Goal: Task Accomplishment & Management: Understand process/instructions

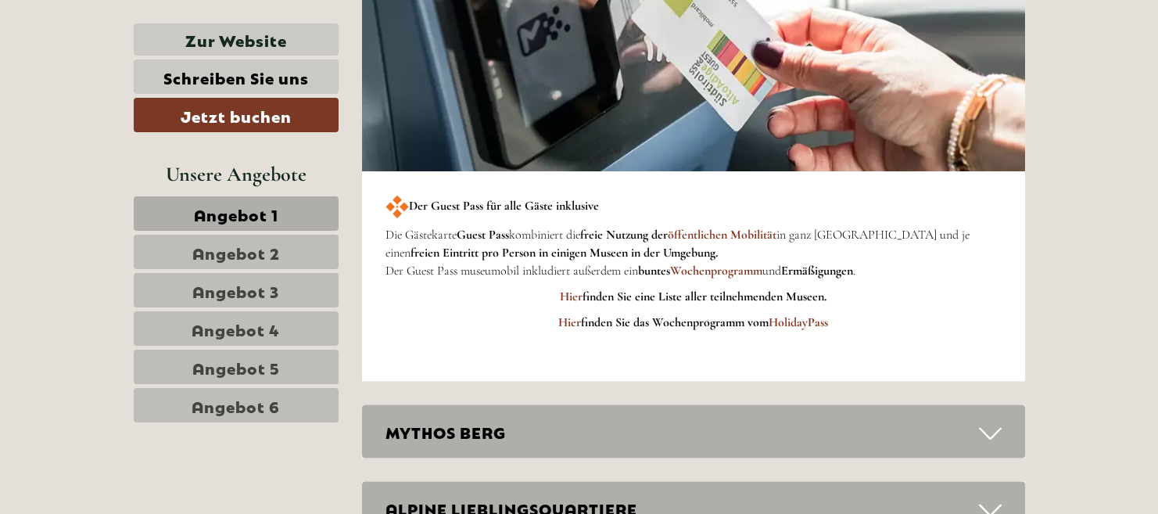
scroll to position [5300, 0]
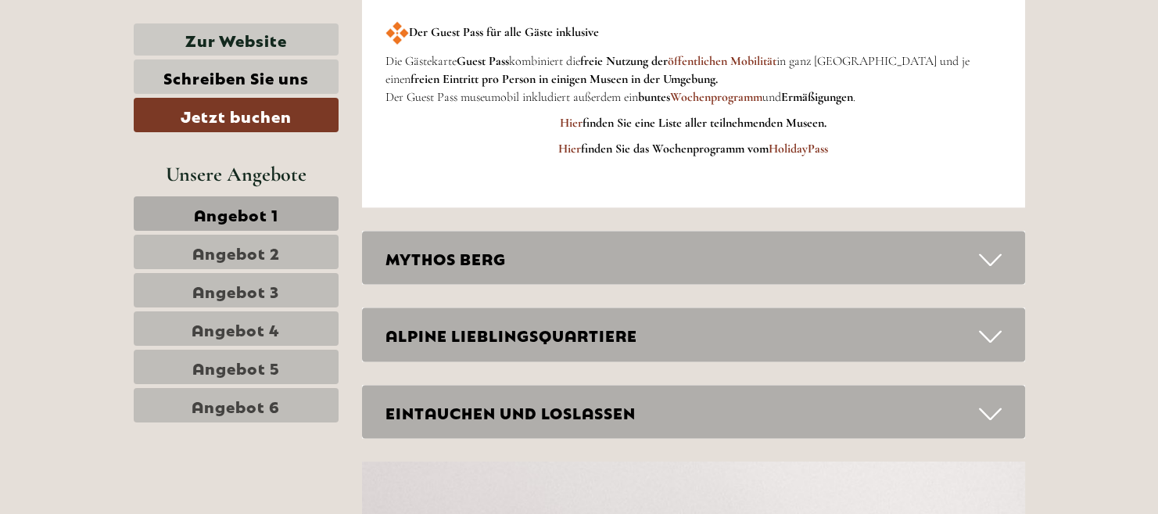
click at [992, 255] on icon at bounding box center [990, 259] width 23 height 27
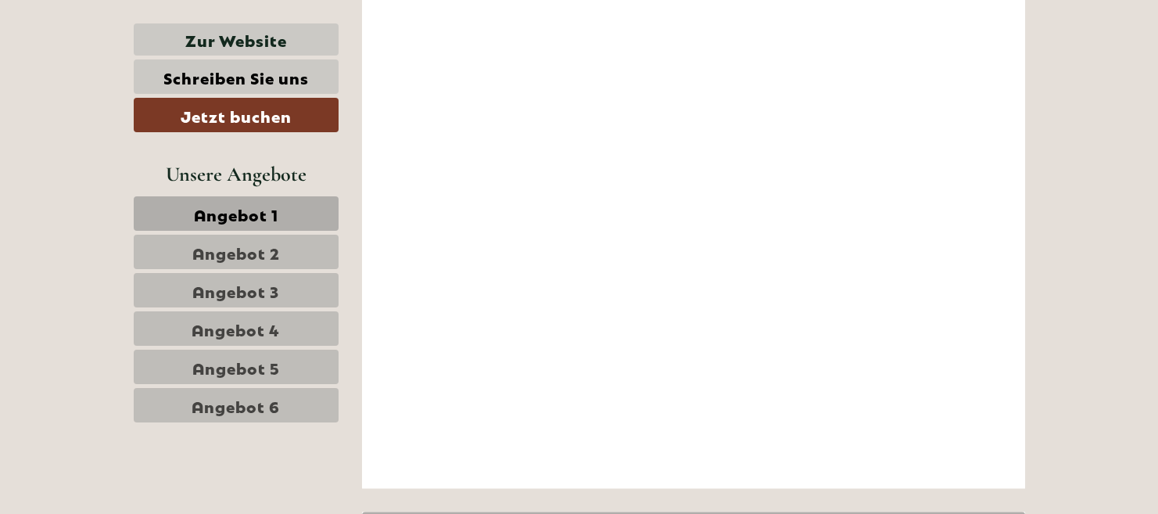
scroll to position [6777, 0]
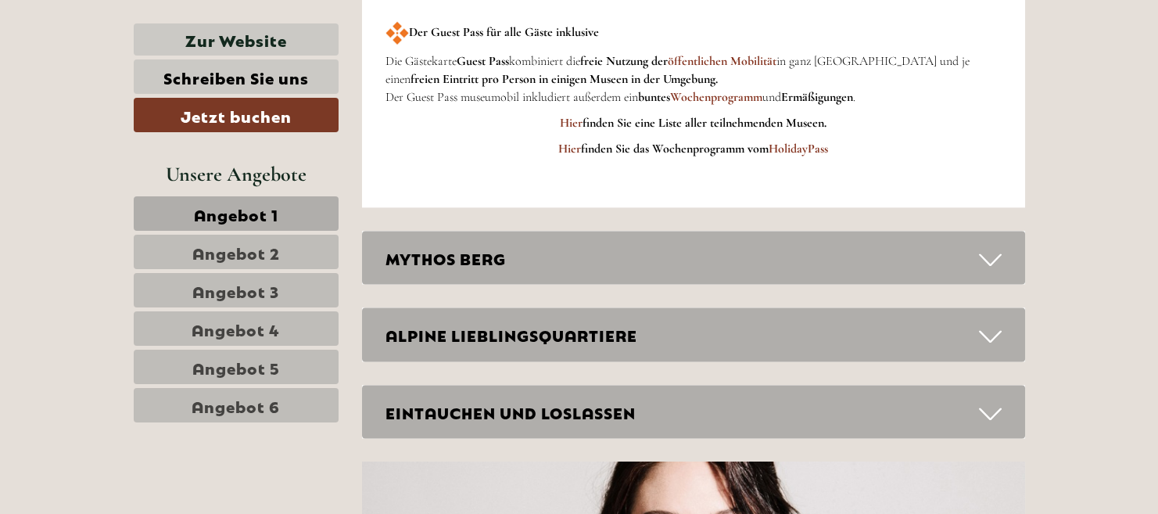
scroll to position [5387, 0]
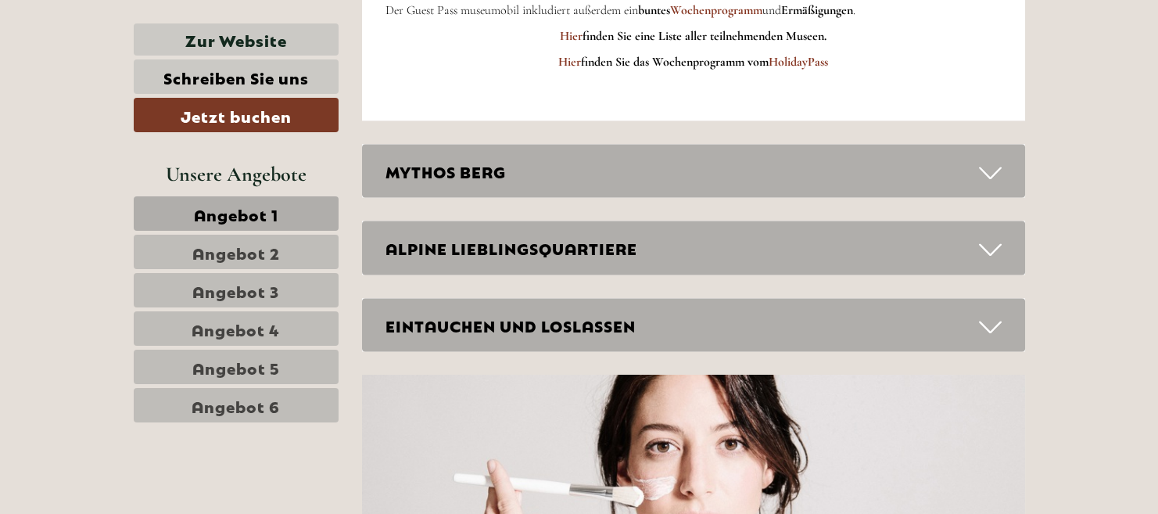
click at [988, 243] on icon at bounding box center [990, 249] width 23 height 27
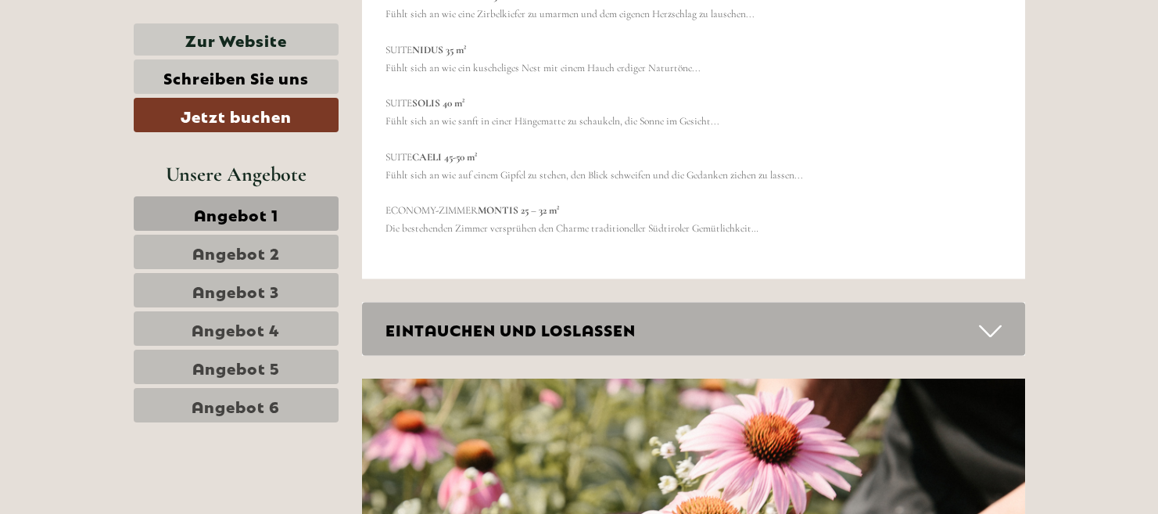
scroll to position [6517, 0]
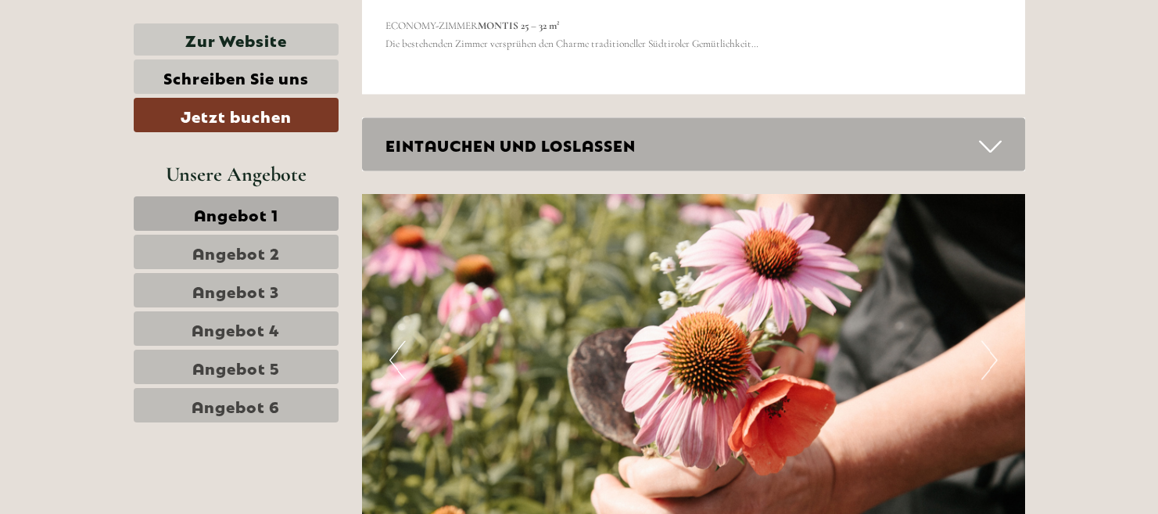
click at [985, 147] on icon at bounding box center [990, 146] width 23 height 27
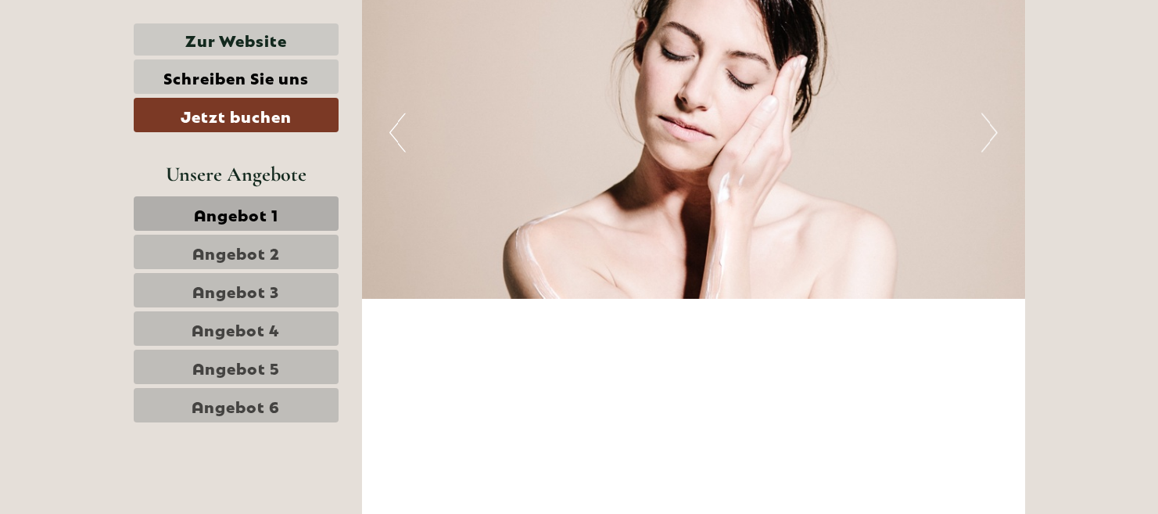
scroll to position [7733, 0]
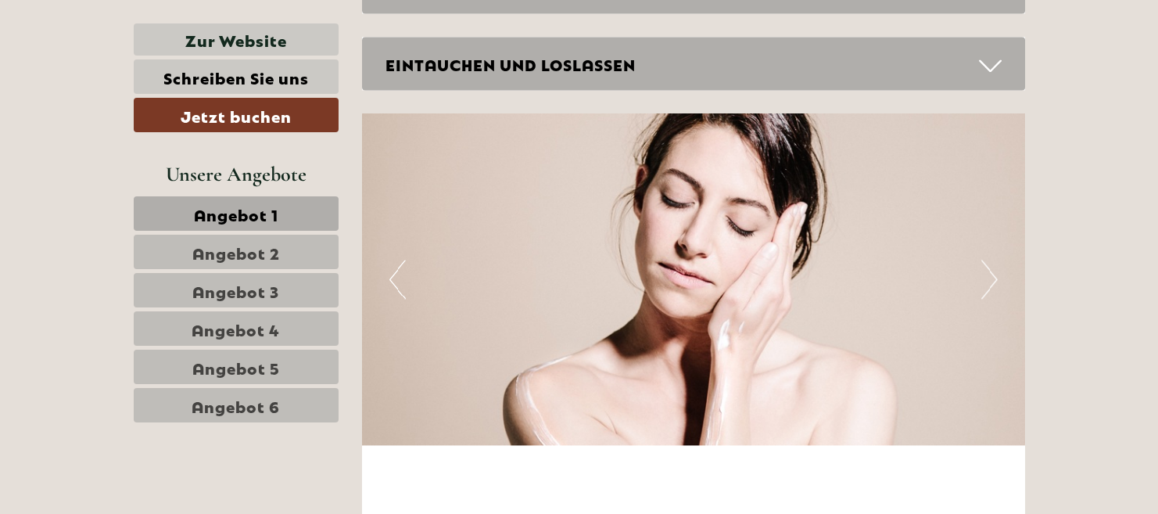
scroll to position [5908, 0]
